Goal: Task Accomplishment & Management: Manage account settings

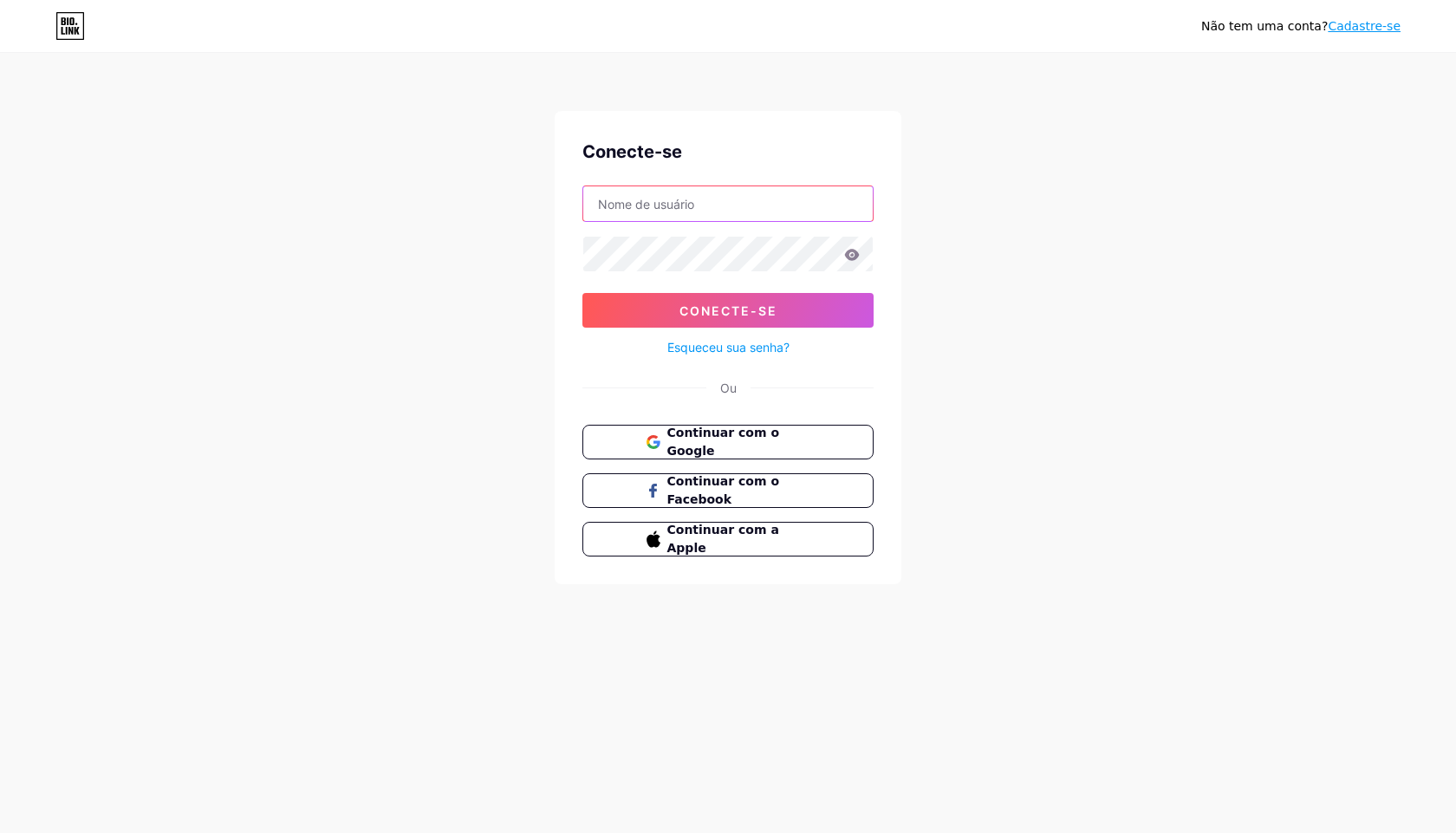
click at [737, 205] on input "text" at bounding box center [728, 204] width 290 height 35
paste input "[EMAIL_ADDRESS][DOMAIN_NAME]"
type input "[EMAIL_ADDRESS][DOMAIN_NAME]"
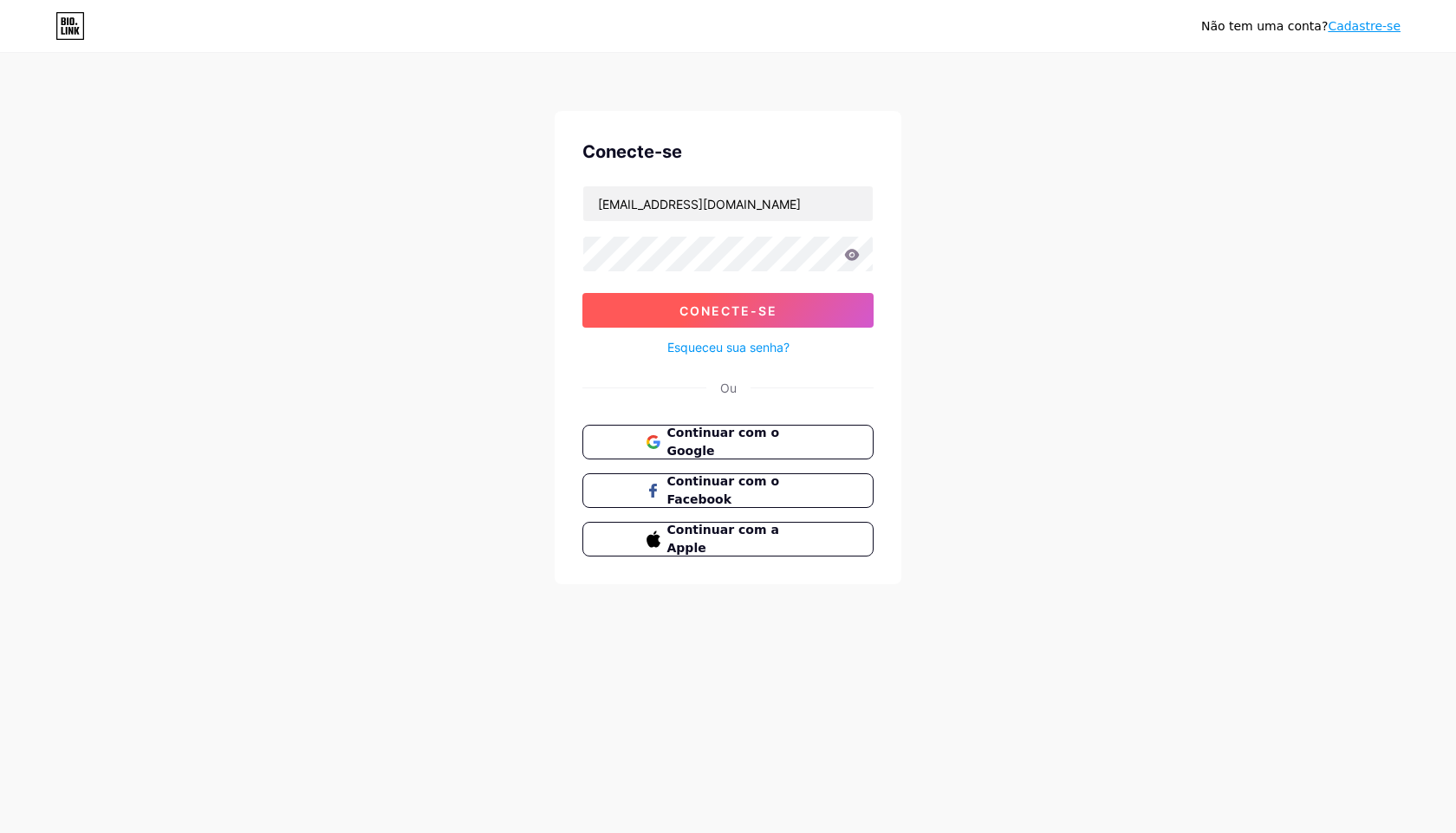
click at [728, 313] on font "Conecte-se" at bounding box center [728, 311] width 98 height 15
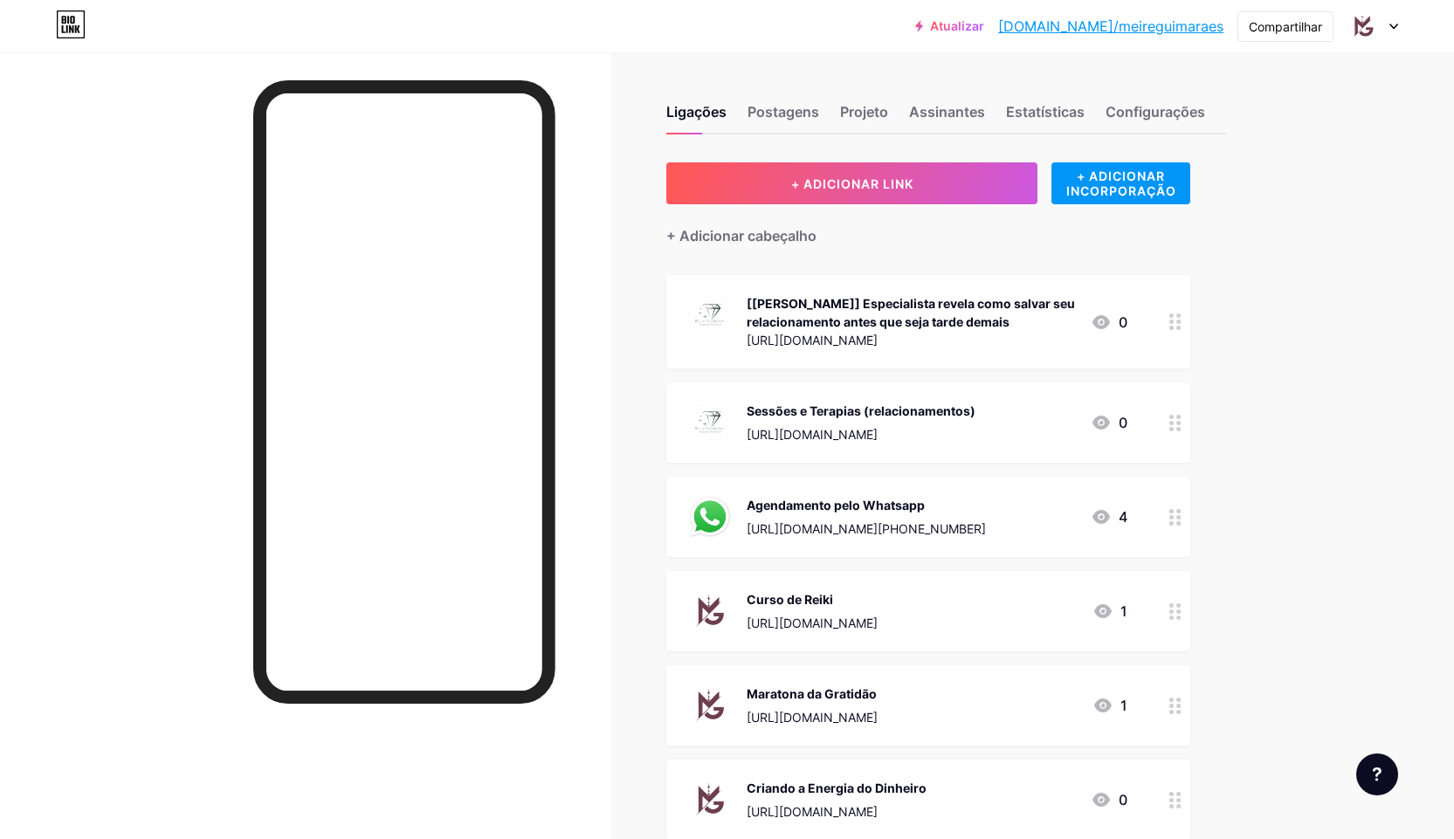
click at [838, 506] on font "Agendamento pelo Whatsapp" at bounding box center [836, 505] width 178 height 15
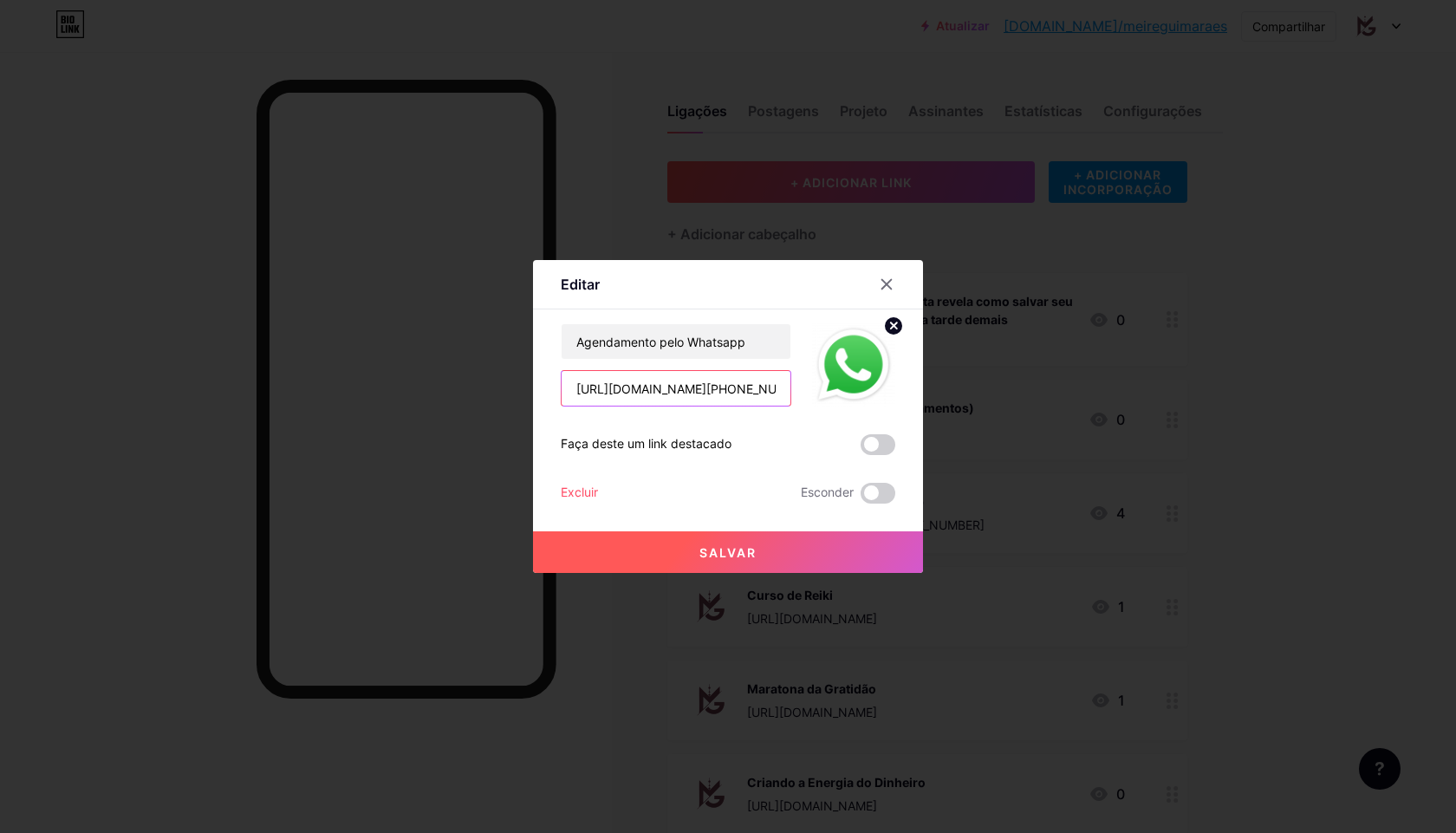
click at [690, 391] on input "[URL][DOMAIN_NAME][PHONE_NUMBER]" at bounding box center [676, 388] width 229 height 35
click at [683, 386] on input "text" at bounding box center [676, 388] width 229 height 35
paste input "[URL][DOMAIN_NAME][PHONE_NUMBER]"
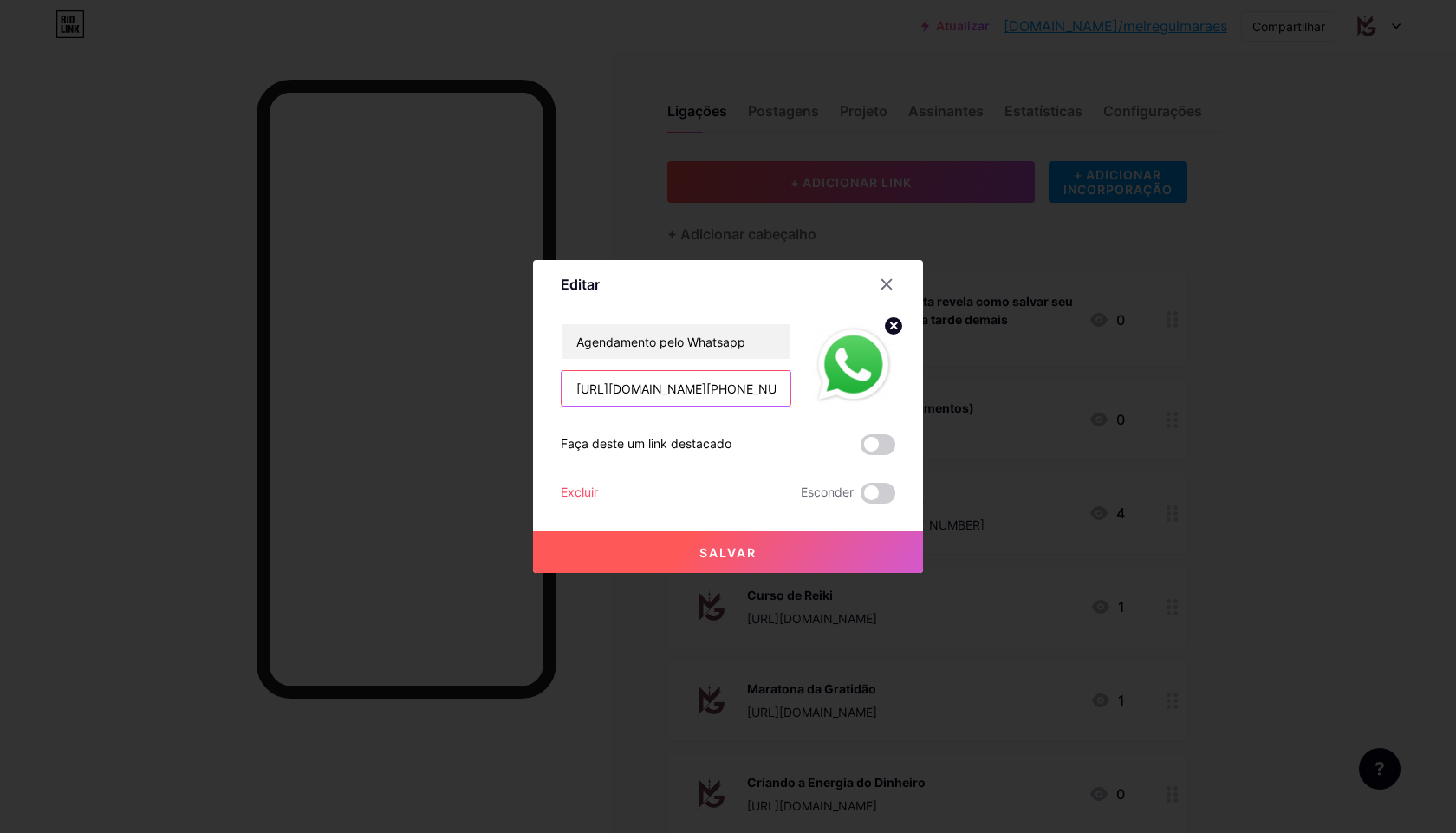
scroll to position [0, 735]
type input "[URL][DOMAIN_NAME][PHONE_NUMBER]"
click at [788, 550] on button "Salvar" at bounding box center [728, 552] width 390 height 42
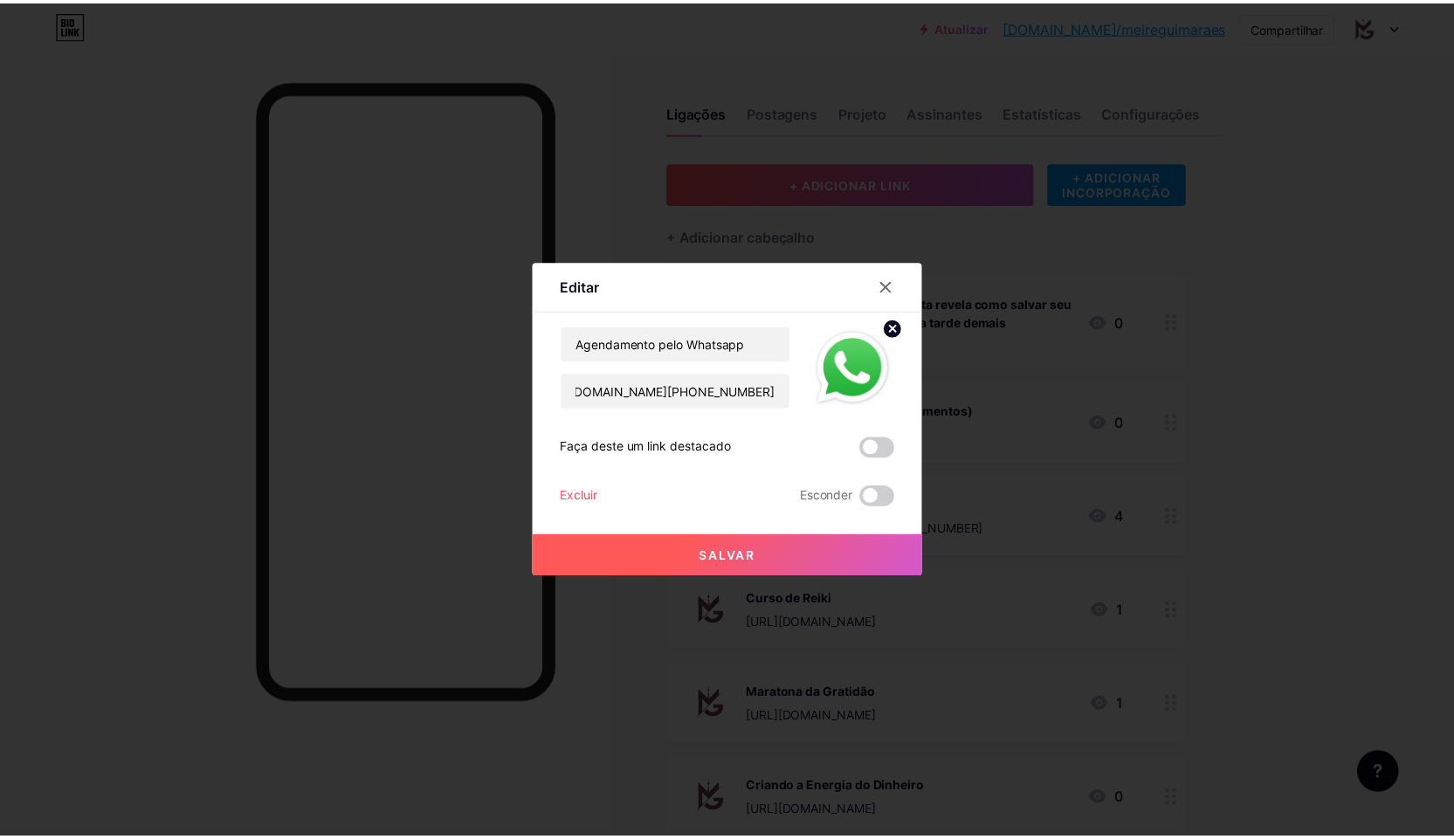
scroll to position [0, 0]
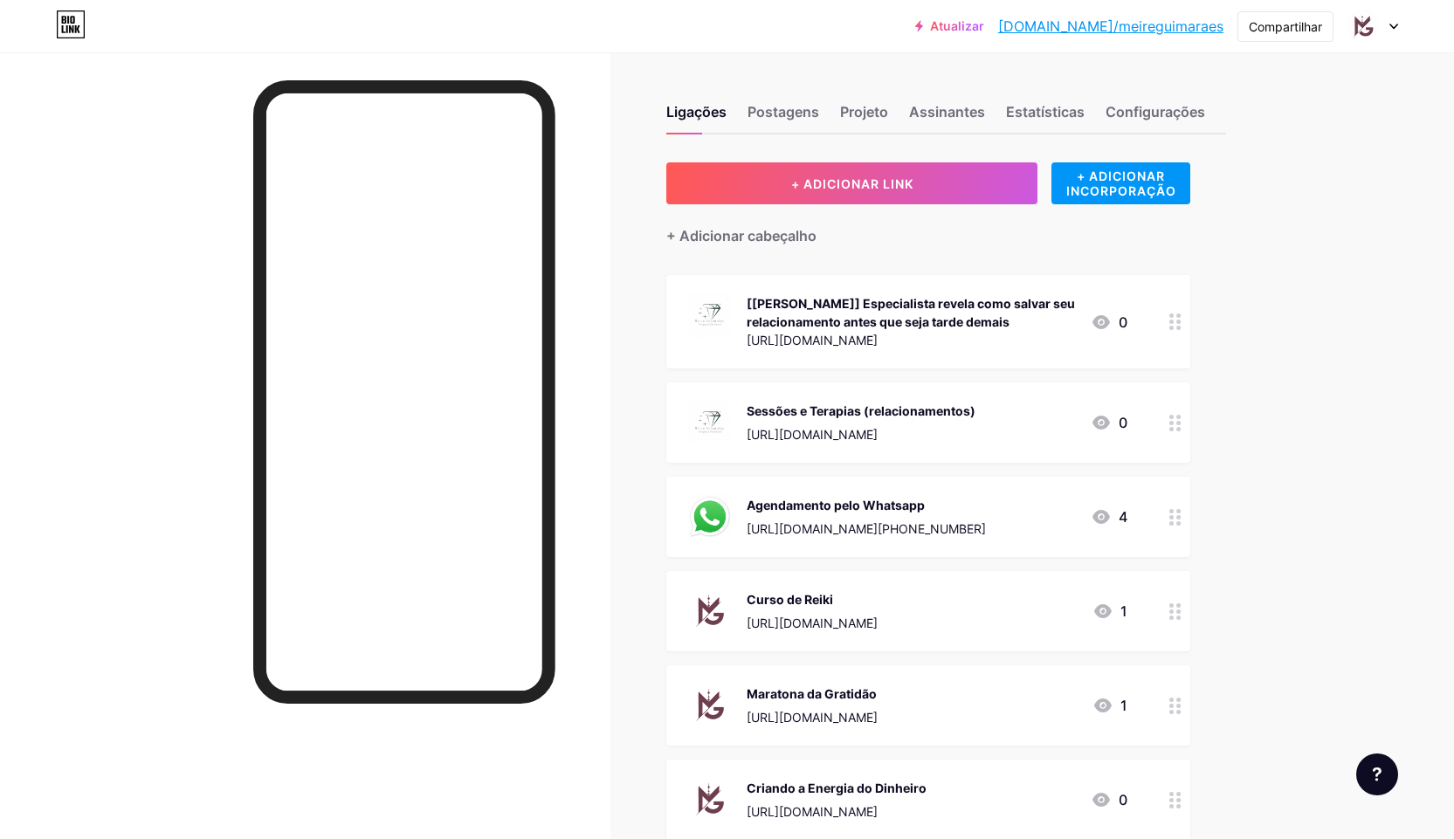
click at [1112, 25] on font "[DOMAIN_NAME]/meireguimaraes" at bounding box center [1110, 25] width 225 height 17
